Goal: Task Accomplishment & Management: Use online tool/utility

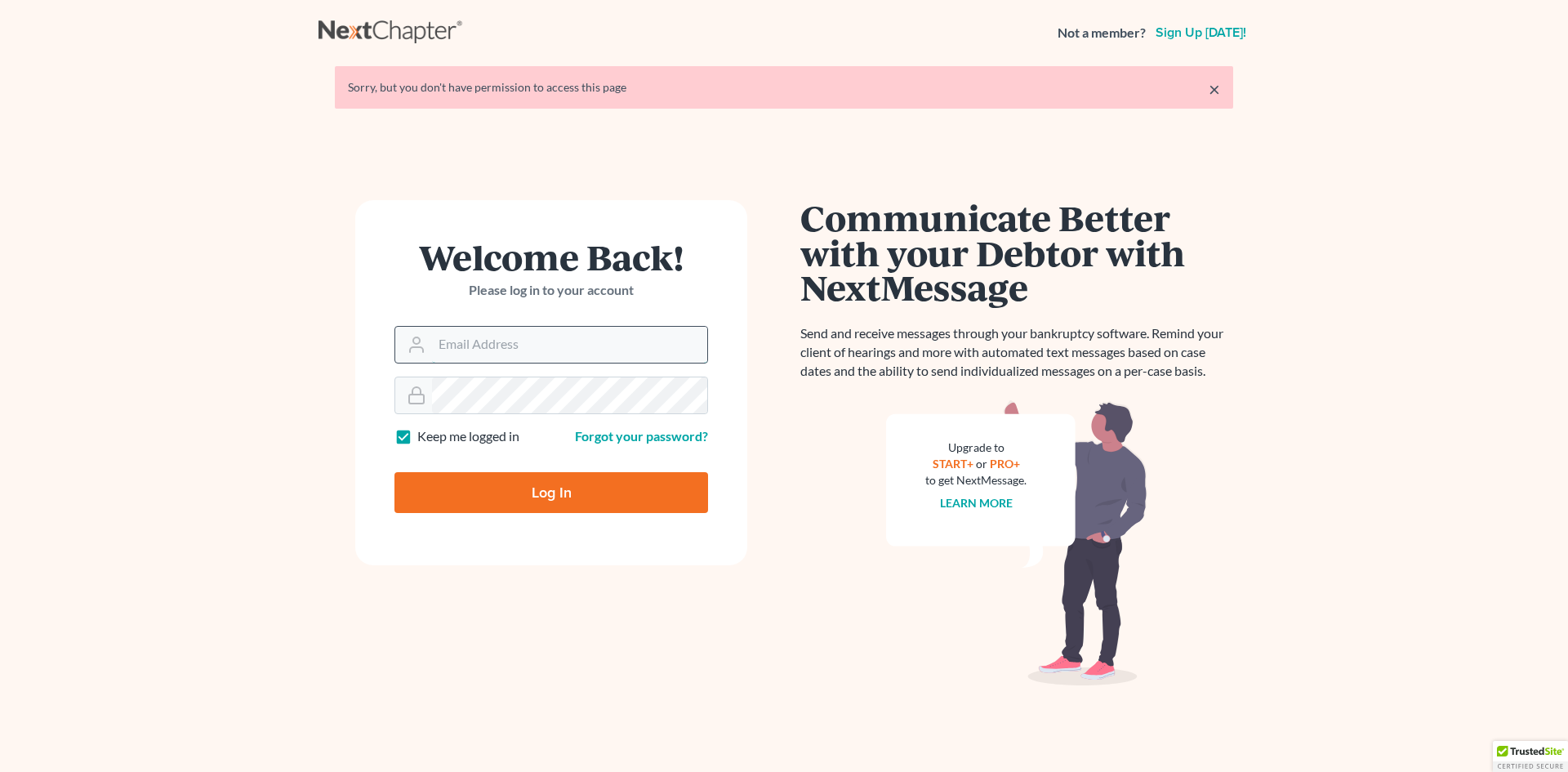
click at [466, 337] on input "Email Address" at bounding box center [569, 345] width 275 height 36
type input "[PERSON_NAME][EMAIL_ADDRESS][DOMAIN_NAME]"
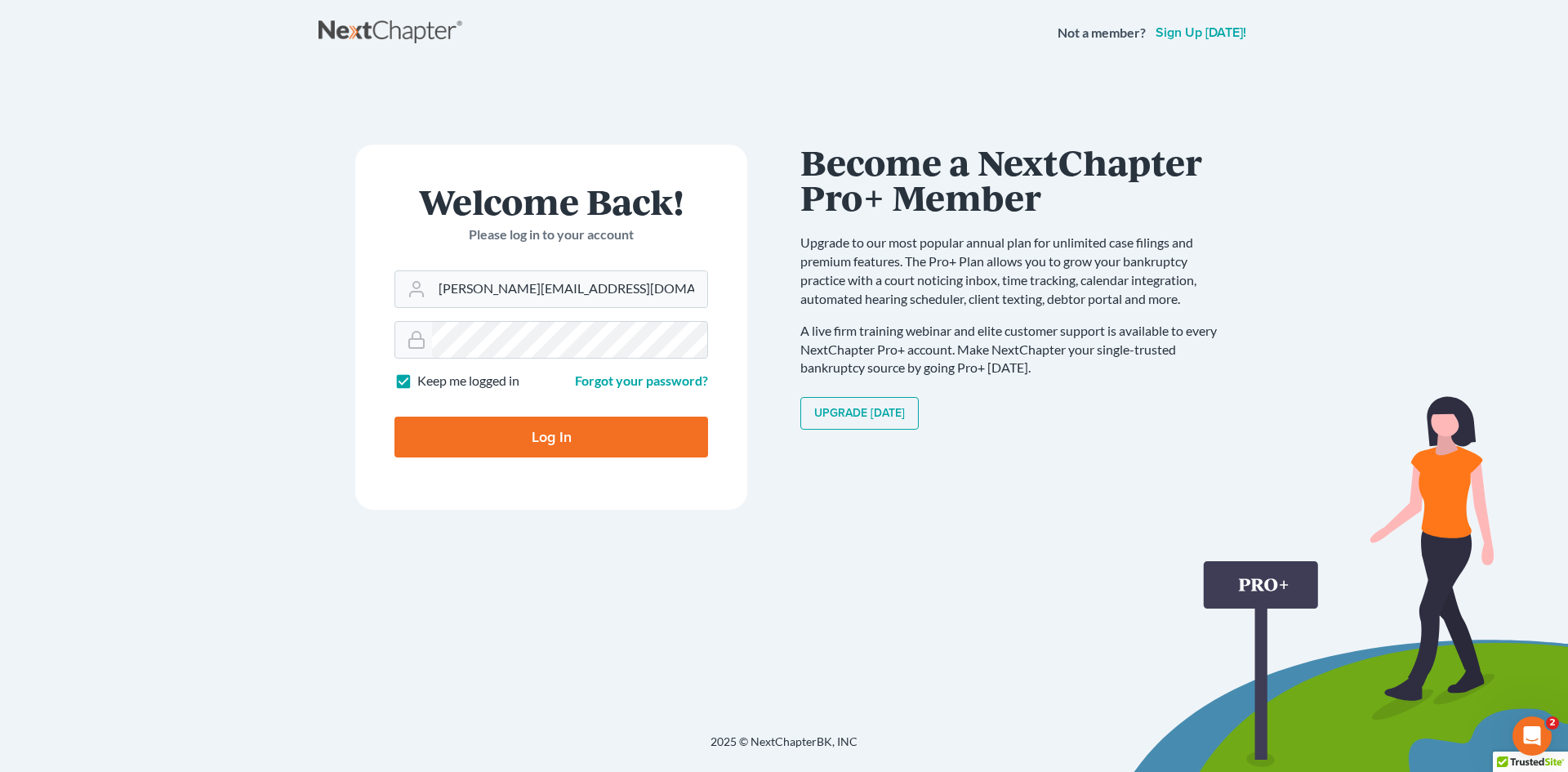
click at [519, 454] on input "Log In" at bounding box center [551, 436] width 313 height 41
type input "Thinking..."
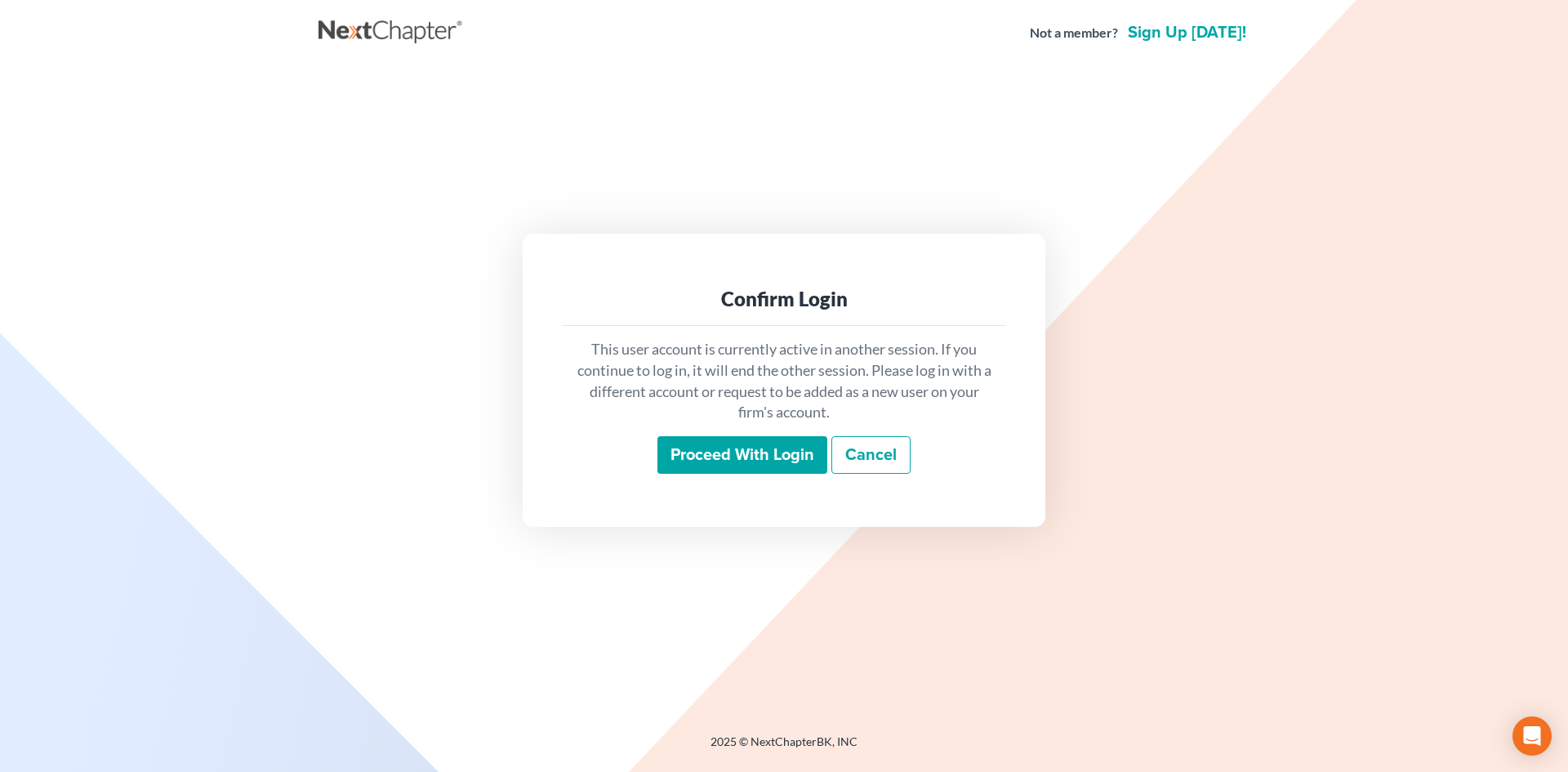
click at [725, 464] on input "Proceed with login" at bounding box center [742, 454] width 170 height 37
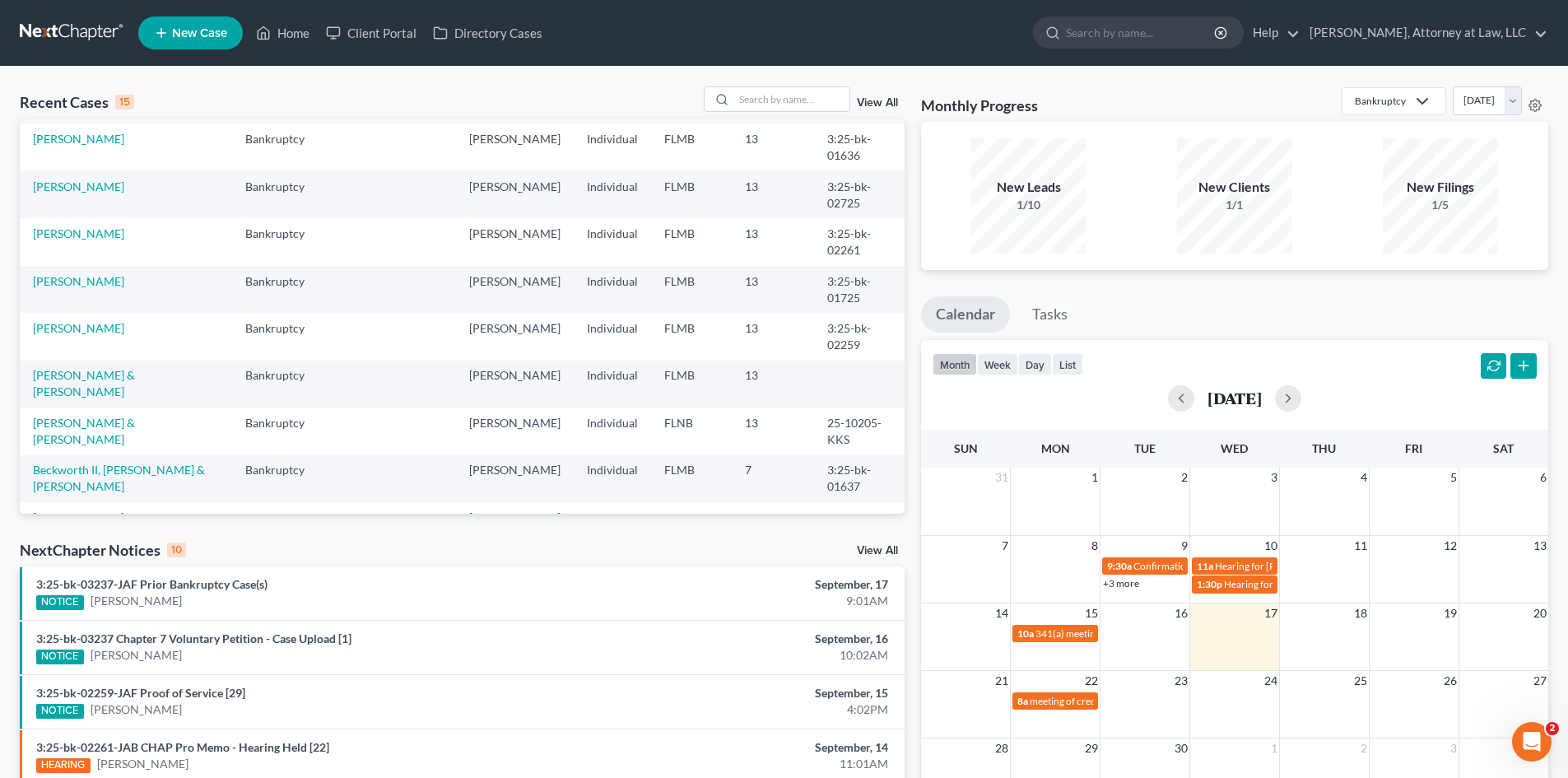
scroll to position [165, 0]
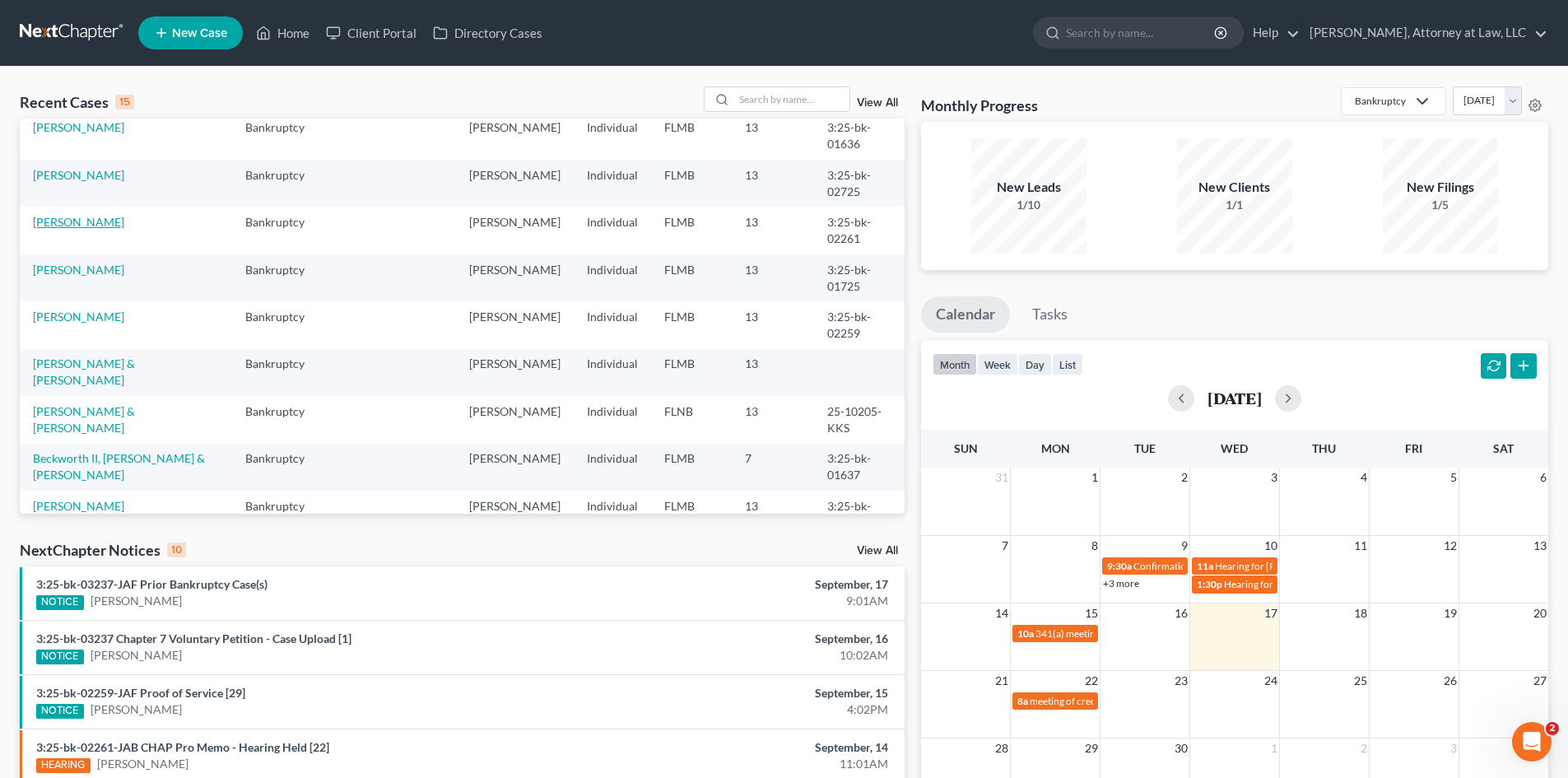
click at [44, 229] on link "MCNISH, SHAWNDA" at bounding box center [78, 222] width 92 height 14
select select "6"
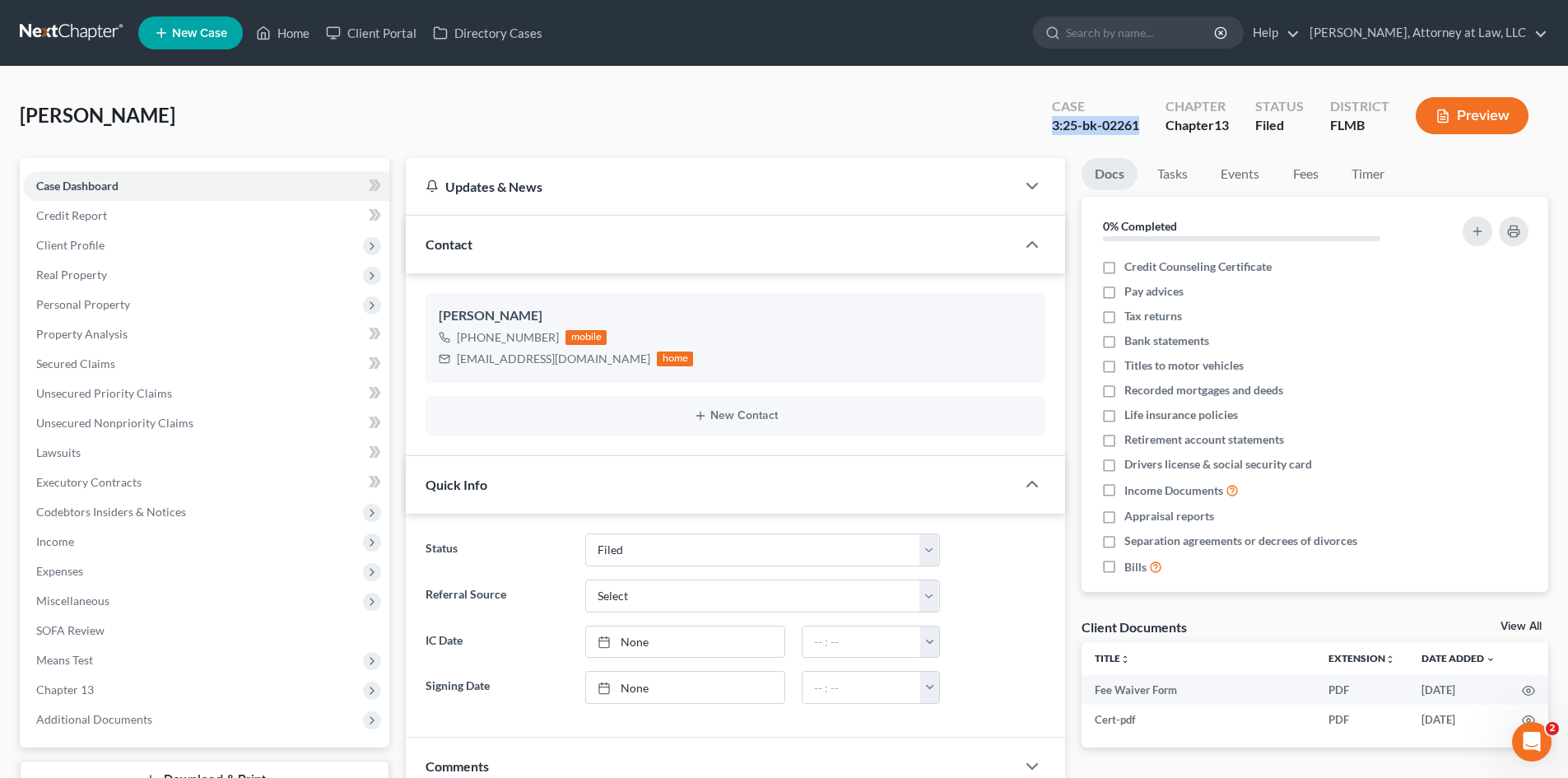
drag, startPoint x: 1035, startPoint y: 129, endPoint x: 1142, endPoint y: 129, distance: 107.0
click at [1142, 129] on div "Case 3:25-bk-02261 Chapter Chapter 13 Status Filed District FLMB Preview" at bounding box center [1290, 115] width 516 height 58
copy div "3:25-bk-02261"
